Goal: Task Accomplishment & Management: Manage account settings

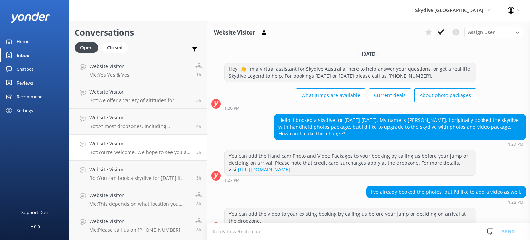
scroll to position [58, 0]
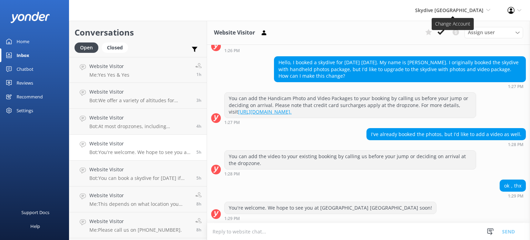
click at [470, 9] on span "Skydive [GEOGRAPHIC_DATA]" at bounding box center [449, 10] width 68 height 7
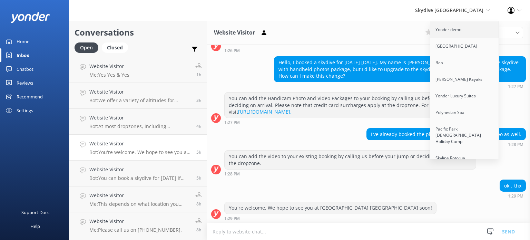
click at [457, 29] on link "Yonder demo" at bounding box center [465, 29] width 69 height 17
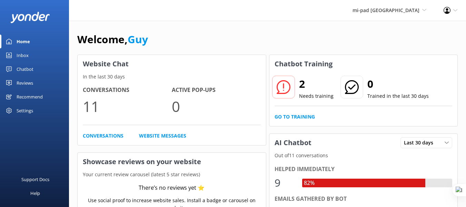
click at [29, 108] on div "Settings" at bounding box center [25, 111] width 17 height 14
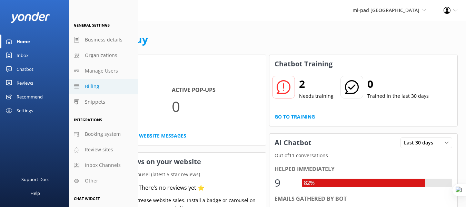
click at [95, 88] on span "Billing" at bounding box center [92, 87] width 15 height 8
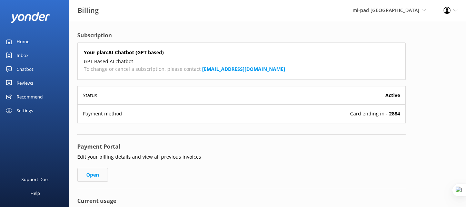
click at [96, 175] on link "Open" at bounding box center [92, 175] width 31 height 14
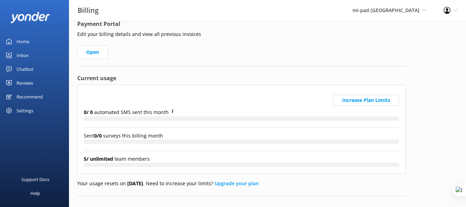
scroll to position [133, 0]
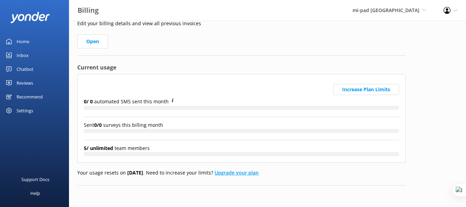
click at [235, 172] on link "Upgrade your plan" at bounding box center [237, 172] width 44 height 7
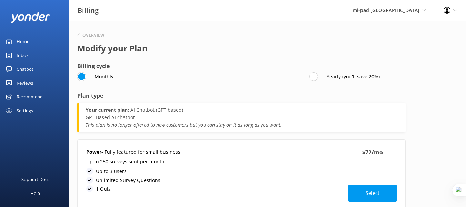
click at [28, 44] on div "Home" at bounding box center [23, 42] width 13 height 14
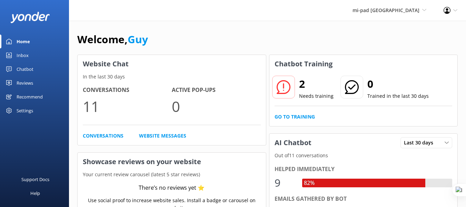
click at [22, 40] on div "Home" at bounding box center [23, 42] width 13 height 14
